Goal: Obtain resource: Download file/media

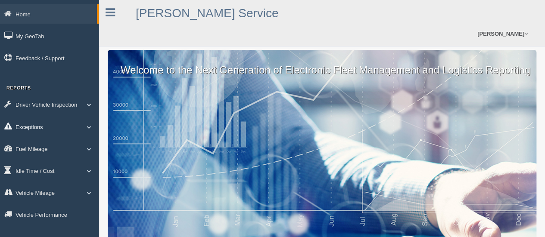
click at [30, 126] on link "Exceptions" at bounding box center [49, 126] width 99 height 19
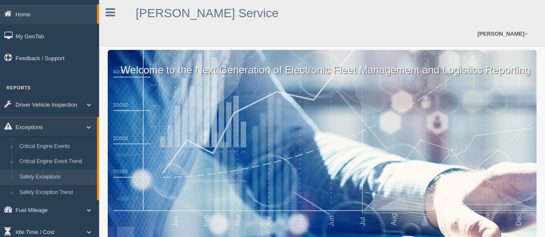
click at [44, 175] on link "Safety Exceptions" at bounding box center [56, 178] width 81 height 16
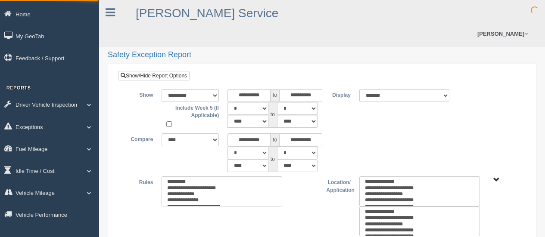
select select
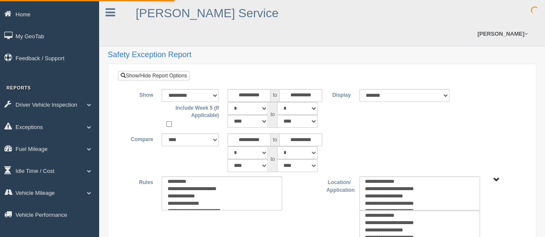
type input "*********"
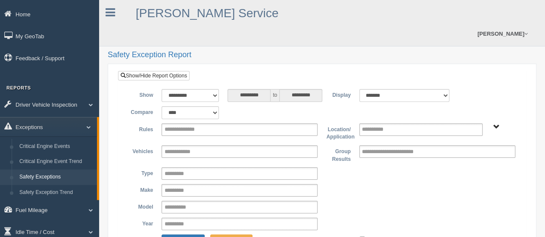
click at [201, 125] on input "**********" at bounding box center [187, 130] width 46 height 11
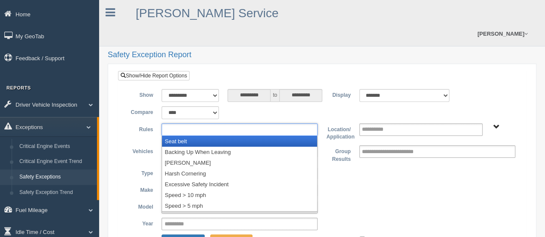
click at [195, 136] on li "Seat belt" at bounding box center [239, 141] width 155 height 11
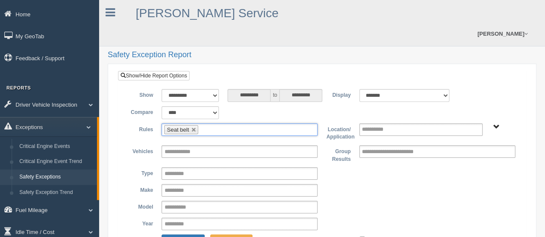
click at [208, 125] on input "text" at bounding box center [205, 130] width 11 height 11
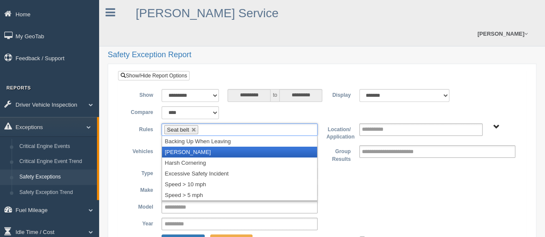
click at [193, 147] on li "Harsh Braking" at bounding box center [239, 152] width 155 height 11
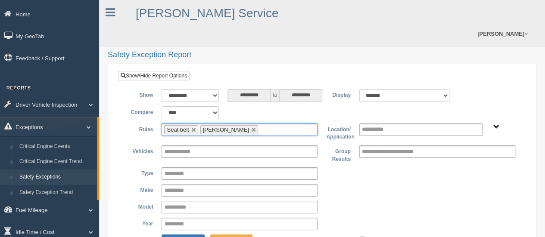
click at [267, 124] on ul "Seat belt Harsh Braking" at bounding box center [240, 130] width 156 height 12
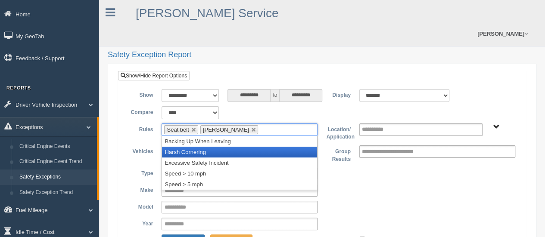
click at [210, 147] on li "Harsh Cornering" at bounding box center [239, 152] width 155 height 11
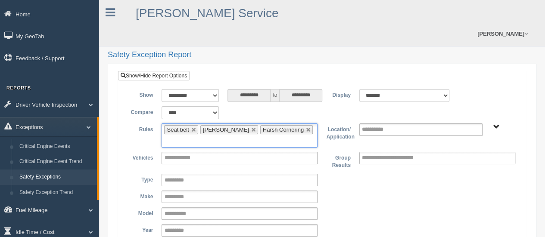
click at [175, 136] on input "text" at bounding box center [169, 141] width 11 height 11
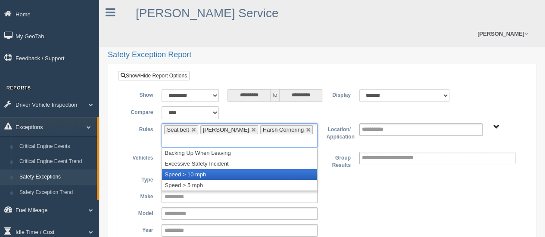
click at [237, 169] on li "Speed > 10 mph" at bounding box center [239, 174] width 155 height 11
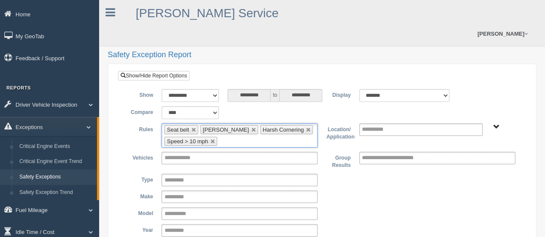
click at [449, 124] on ul "**********" at bounding box center [420, 130] width 123 height 12
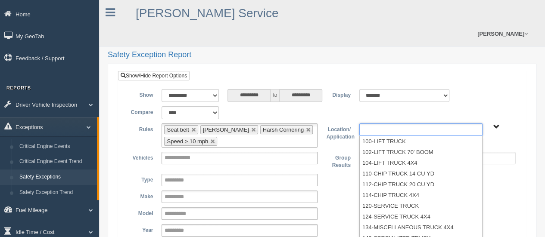
type input "**********"
click at [496, 124] on span "B. Vehicle Class C. Emergency Response Matt Pregon (Safety WTS-70-00) WCH-10-00…" at bounding box center [497, 127] width 6 height 6
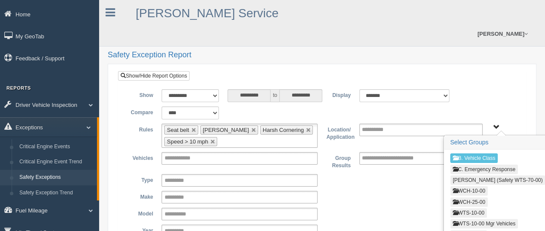
click at [467, 186] on button "WCH-10-00" at bounding box center [468, 190] width 37 height 9
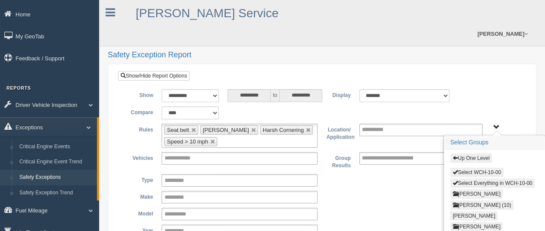
click at [468, 168] on button "Select WCH-10-00" at bounding box center [476, 172] width 53 height 9
click at [477, 153] on button "Up One Level" at bounding box center [471, 157] width 42 height 9
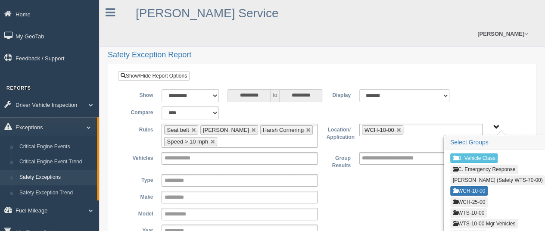
click at [469, 197] on button "WCH-25-00" at bounding box center [468, 201] width 37 height 9
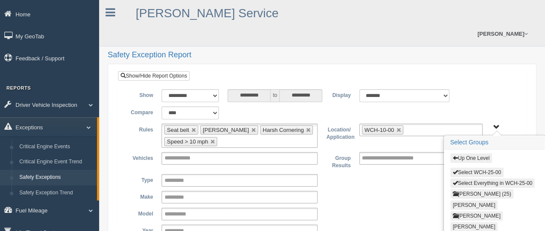
click at [474, 168] on button "Select WCH-25-00" at bounding box center [476, 172] width 53 height 9
click at [475, 153] on button "Up One Level" at bounding box center [471, 157] width 42 height 9
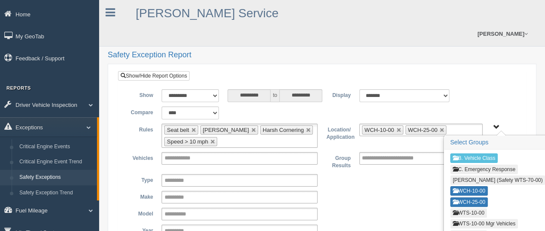
click at [468, 208] on button "WTS-10-00" at bounding box center [468, 212] width 37 height 9
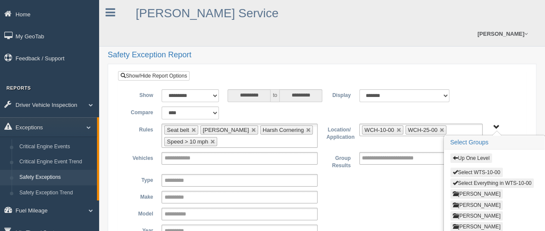
click at [473, 168] on button "Select WTS-10-00" at bounding box center [476, 172] width 53 height 9
click at [475, 153] on button "Up One Level" at bounding box center [471, 157] width 42 height 9
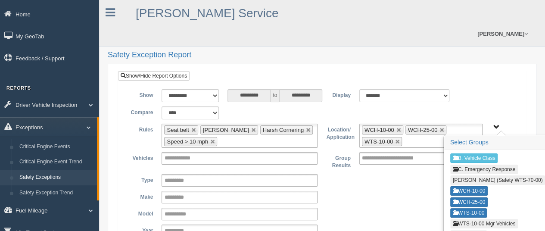
click at [474, 219] on button "WTS-10-00 Mgr Vehicles" at bounding box center [484, 223] width 68 height 9
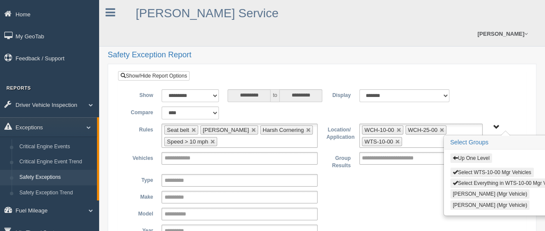
click at [479, 168] on button "Select WTS-10-00 Mgr Vehicles" at bounding box center [492, 172] width 84 height 9
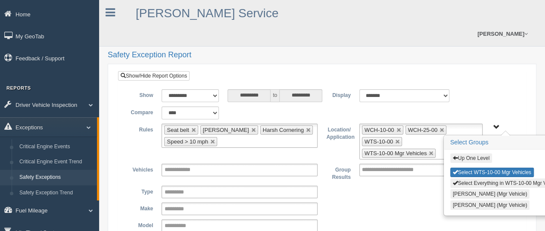
click at [475, 153] on button "Up One Level" at bounding box center [471, 157] width 42 height 9
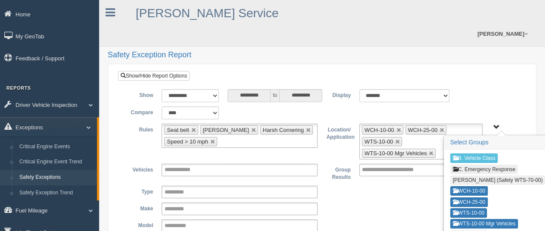
click at [471, 230] on button "WTS-15-00" at bounding box center [468, 234] width 37 height 9
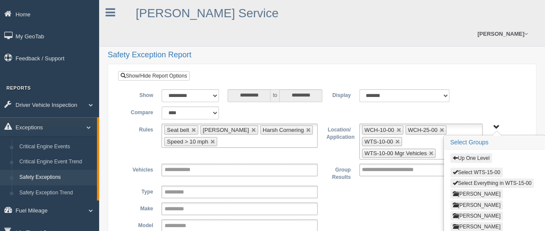
click at [477, 168] on button "Select WTS-15-00" at bounding box center [476, 172] width 53 height 9
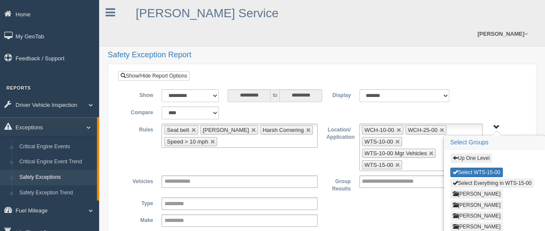
click at [477, 153] on button "Up One Level" at bounding box center [471, 157] width 42 height 9
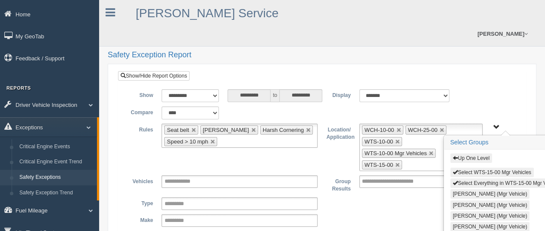
click at [482, 168] on button "Select WTS-15-00 Mgr Vehicles" at bounding box center [492, 172] width 84 height 9
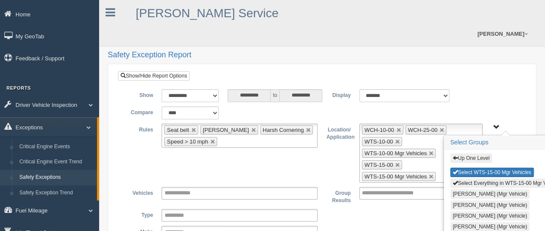
click at [479, 153] on button "Up One Level" at bounding box center [471, 157] width 42 height 9
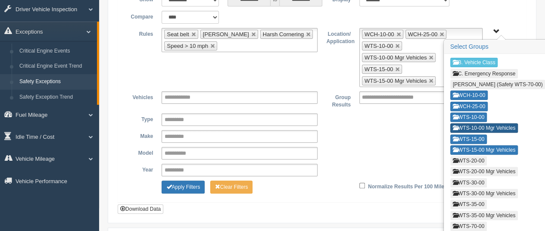
scroll to position [111, 0]
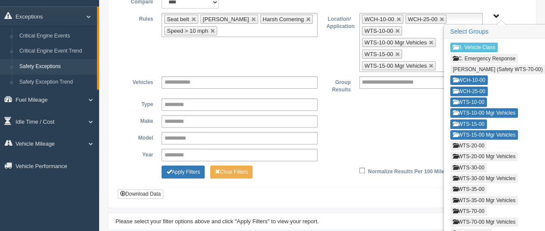
click at [474, 141] on button "WTS-20-00" at bounding box center [468, 145] width 37 height 9
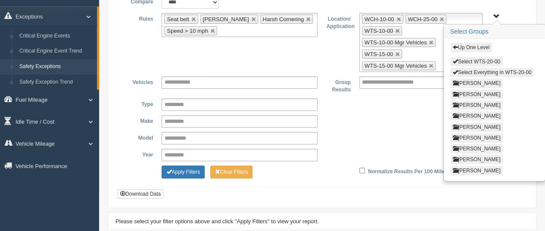
click at [492, 57] on button "Select WTS-20-00" at bounding box center [476, 61] width 53 height 9
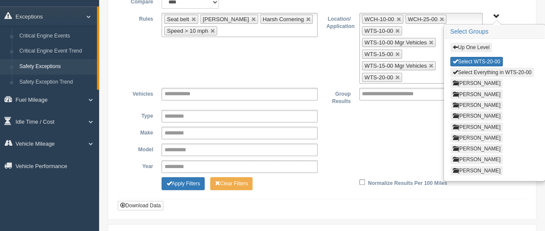
click at [484, 43] on button "Up One Level" at bounding box center [471, 47] width 42 height 9
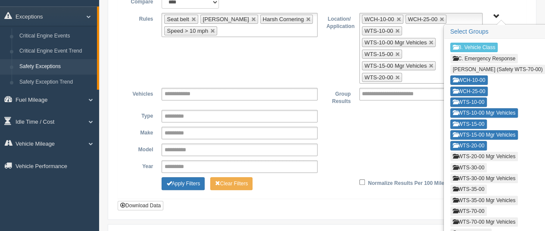
click at [474, 152] on button "WTS-20-00 Mgr Vehicles" at bounding box center [484, 156] width 68 height 9
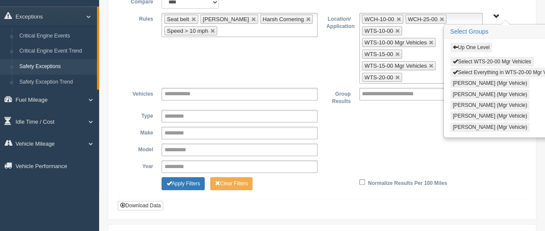
click at [486, 57] on button "Select WTS-20-00 Mgr Vehicles" at bounding box center [492, 61] width 84 height 9
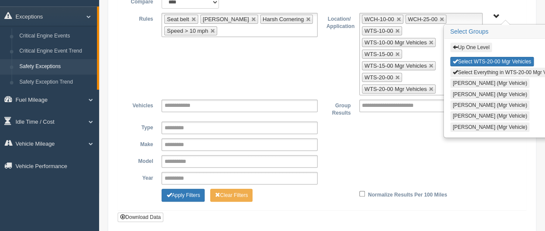
click at [481, 43] on button "Up One Level" at bounding box center [471, 47] width 42 height 9
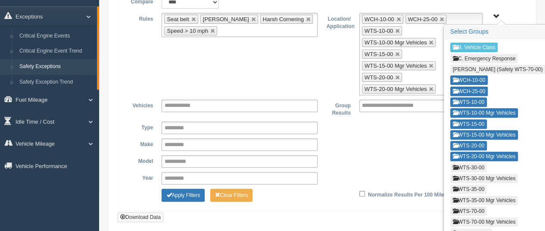
drag, startPoint x: 471, startPoint y: 143, endPoint x: 470, endPoint y: 137, distance: 5.7
click at [470, 163] on button "WTS-30-00" at bounding box center [468, 167] width 37 height 9
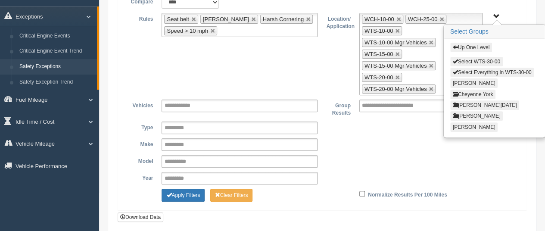
click at [480, 57] on button "Select WTS-30-00" at bounding box center [476, 61] width 53 height 9
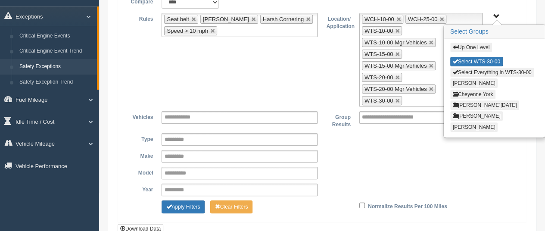
click at [478, 43] on button "Up One Level" at bounding box center [471, 47] width 42 height 9
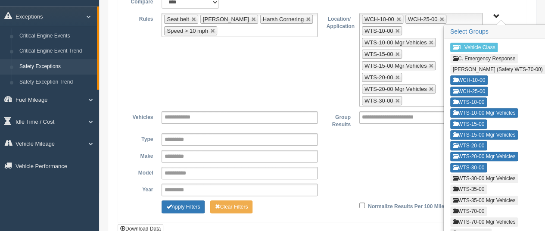
click at [469, 174] on button "WTS-30-00 Mgr Vehicles" at bounding box center [484, 178] width 68 height 9
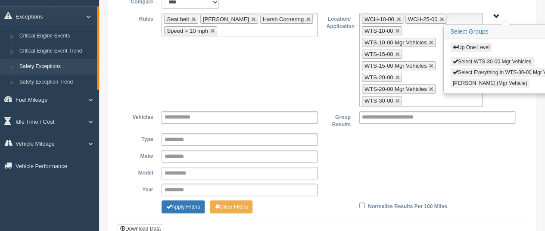
click at [483, 57] on button "Select WTS-30-00 Mgr Vehicles" at bounding box center [492, 61] width 84 height 9
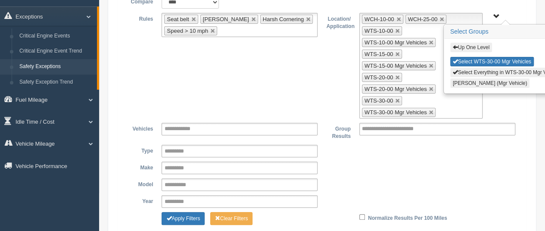
click at [484, 43] on button "Up One Level" at bounding box center [471, 47] width 42 height 9
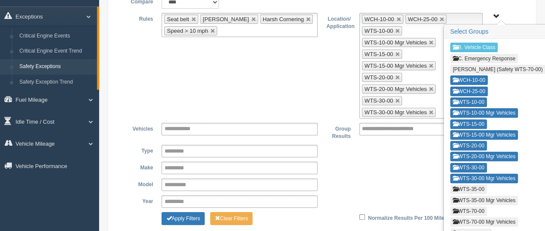
click at [468, 184] on button "WTS-35-00" at bounding box center [468, 188] width 37 height 9
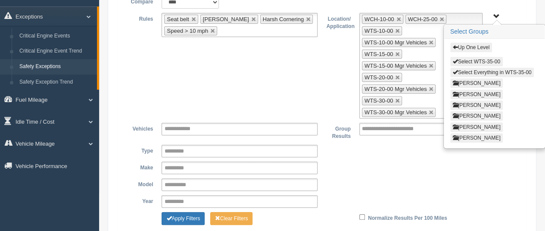
click at [482, 57] on button "Select WTS-35-00" at bounding box center [476, 61] width 53 height 9
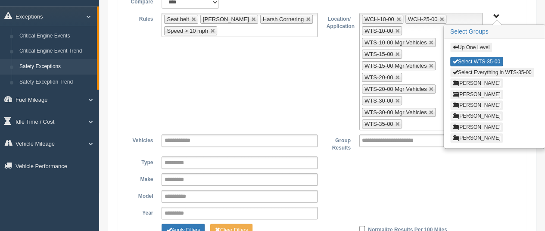
click at [478, 43] on button "Up One Level" at bounding box center [471, 47] width 42 height 9
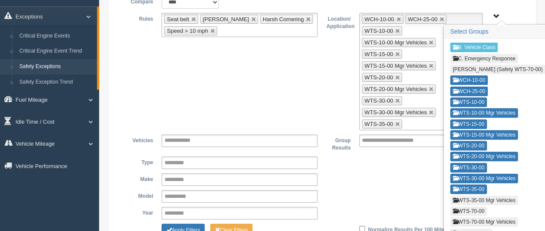
click at [477, 196] on button "WTS-35-00 Mgr Vehicles" at bounding box center [484, 200] width 68 height 9
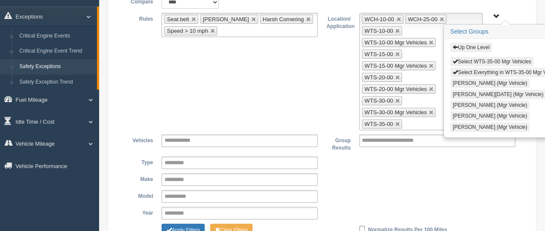
click at [486, 57] on button "Select WTS-35-00 Mgr Vehicles" at bounding box center [492, 61] width 84 height 9
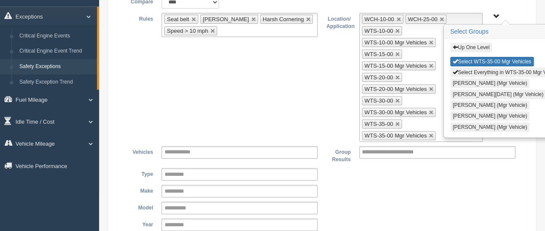
click at [484, 43] on button "Up One Level" at bounding box center [471, 47] width 42 height 9
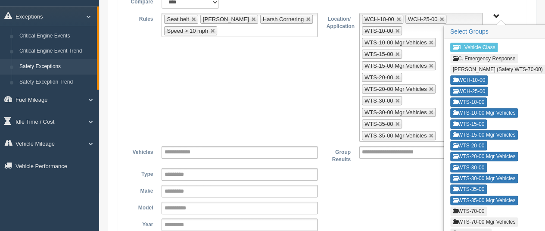
click at [469, 206] on button "WTS-70-00" at bounding box center [468, 210] width 37 height 9
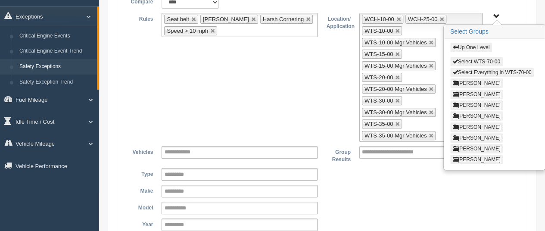
click at [472, 57] on button "Select WTS-70-00" at bounding box center [476, 61] width 53 height 9
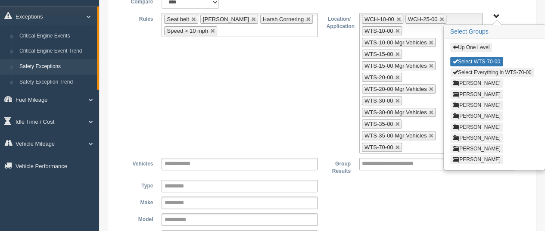
click at [475, 43] on button "Up One Level" at bounding box center [471, 47] width 42 height 9
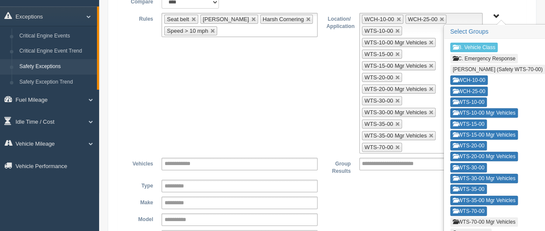
drag, startPoint x: 475, startPoint y: 200, endPoint x: 474, endPoint y: 193, distance: 7.8
click at [475, 217] on button "WTS-70-00 Mgr Vehicles" at bounding box center [484, 221] width 68 height 9
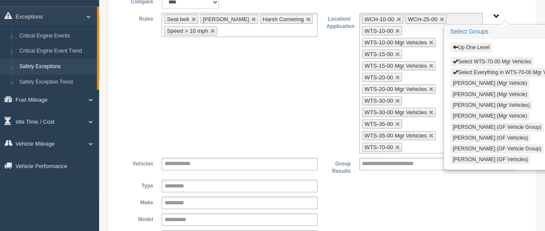
click at [470, 57] on button "Select WTS-70-00 Mgr Vehicles" at bounding box center [492, 61] width 84 height 9
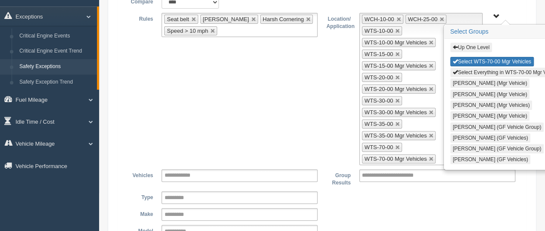
click at [471, 43] on button "Up One Level" at bounding box center [471, 47] width 42 height 9
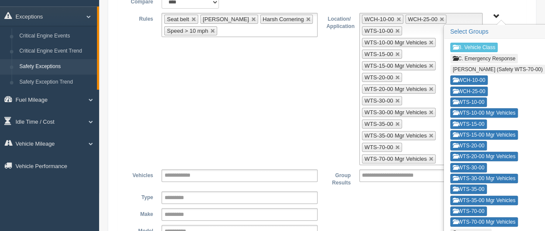
click at [473, 228] on button "WTSW-37-00" at bounding box center [470, 232] width 41 height 9
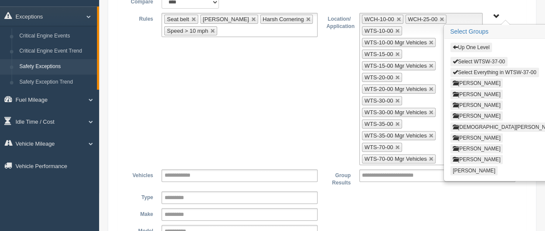
click at [473, 57] on button "Select WTSW-37-00" at bounding box center [478, 61] width 57 height 9
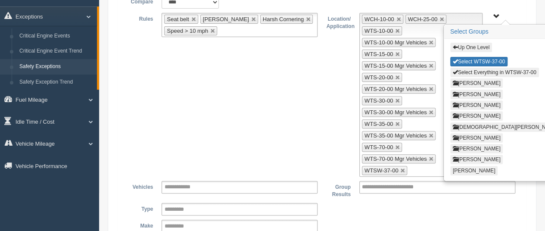
click at [476, 43] on button "Up One Level" at bounding box center [471, 47] width 42 height 9
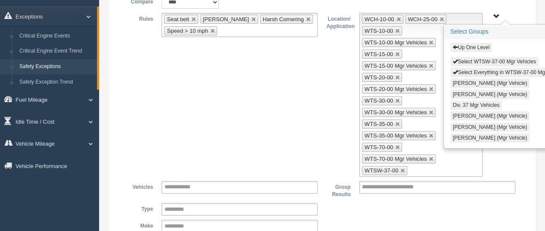
click at [478, 57] on button "Select WTSW-37-00 Mgr Vehicles" at bounding box center [494, 61] width 88 height 9
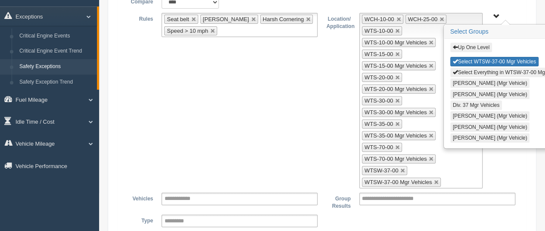
click at [478, 43] on button "Up One Level" at bounding box center [471, 47] width 42 height 9
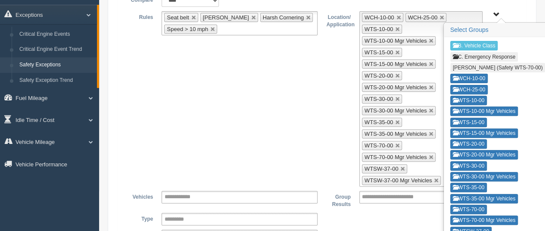
scroll to position [129, 0]
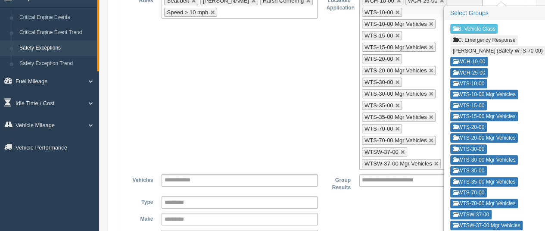
click at [369, 213] on div "**********" at bounding box center [322, 219] width 395 height 12
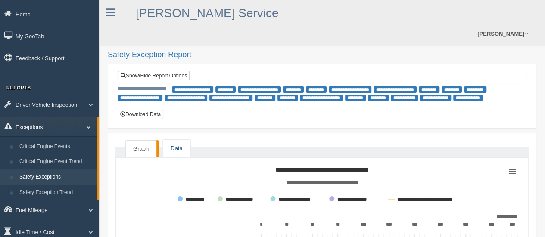
click at [178, 140] on link "Data" at bounding box center [176, 149] width 27 height 18
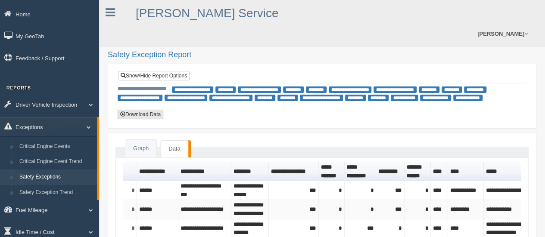
click at [147, 110] on button "Download Data" at bounding box center [141, 114] width 46 height 9
